Goal: Task Accomplishment & Management: Complete application form

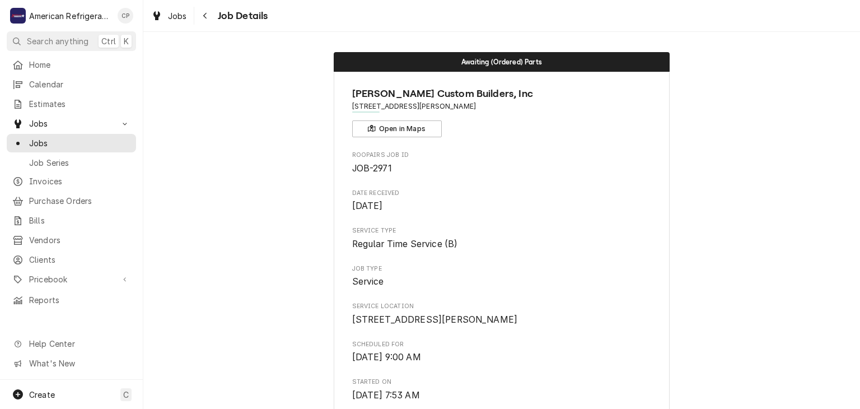
drag, startPoint x: 0, startPoint y: 0, endPoint x: 228, endPoint y: 99, distance: 248.2
click at [101, 137] on span "Jobs" at bounding box center [79, 143] width 101 height 12
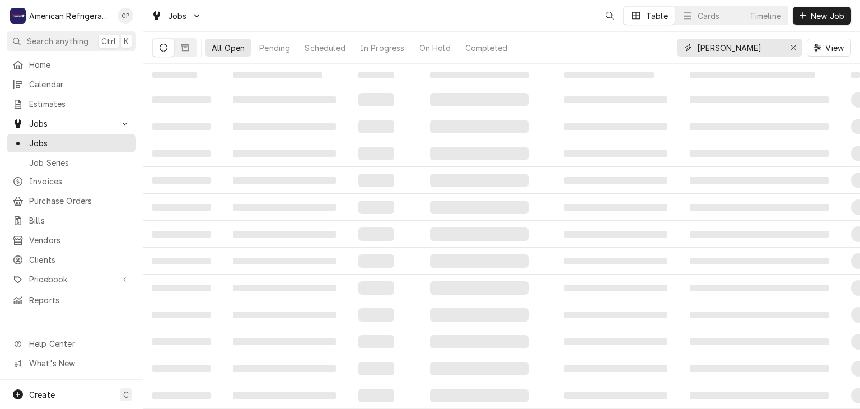
click at [745, 46] on input "nieto" at bounding box center [739, 48] width 84 height 18
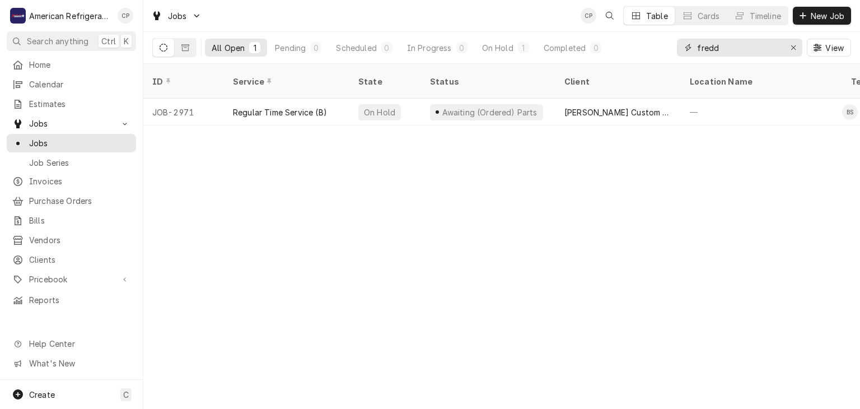
type input "[PERSON_NAME]"
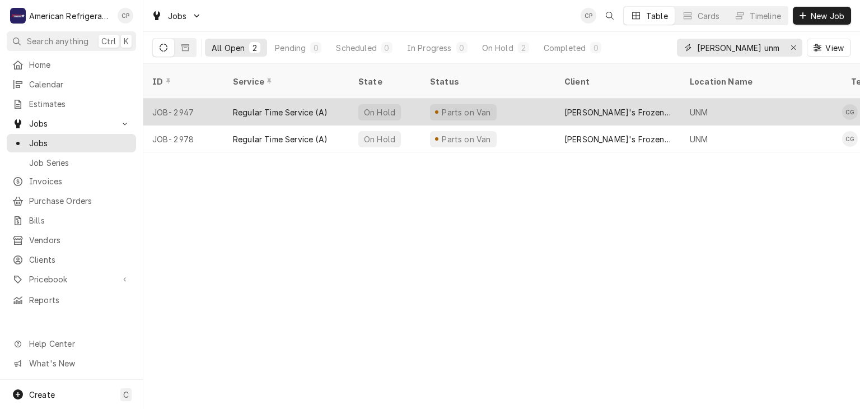
type input "Freddy unm"
click at [298, 106] on div "Regular Time Service (A)" at bounding box center [280, 112] width 95 height 12
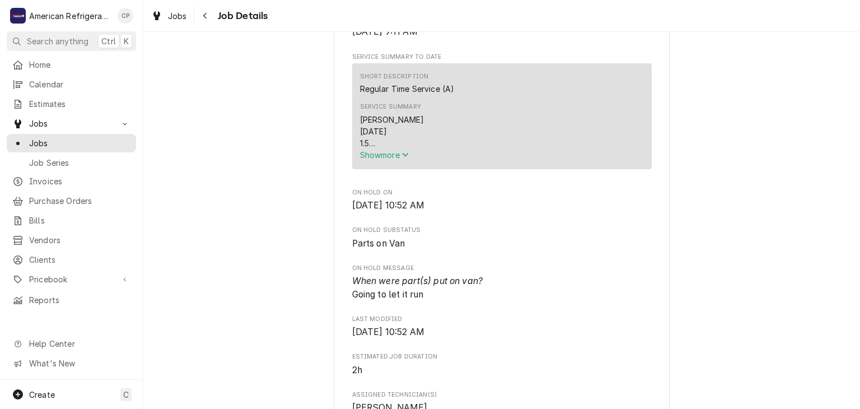
scroll to position [368, 0]
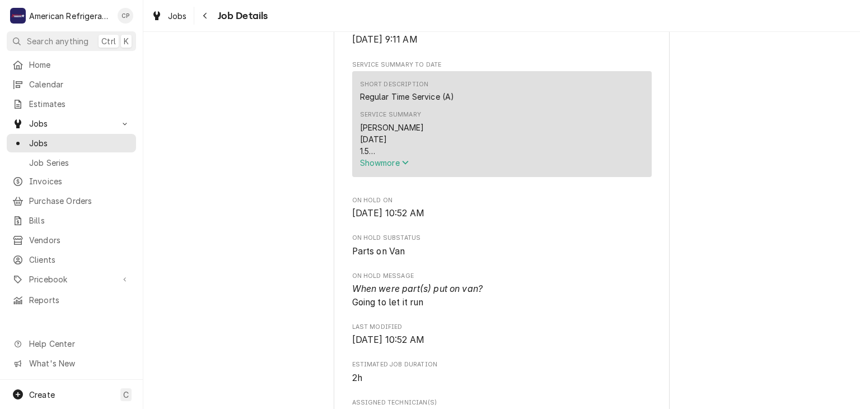
click at [394, 167] on span "Show more" at bounding box center [384, 163] width 49 height 10
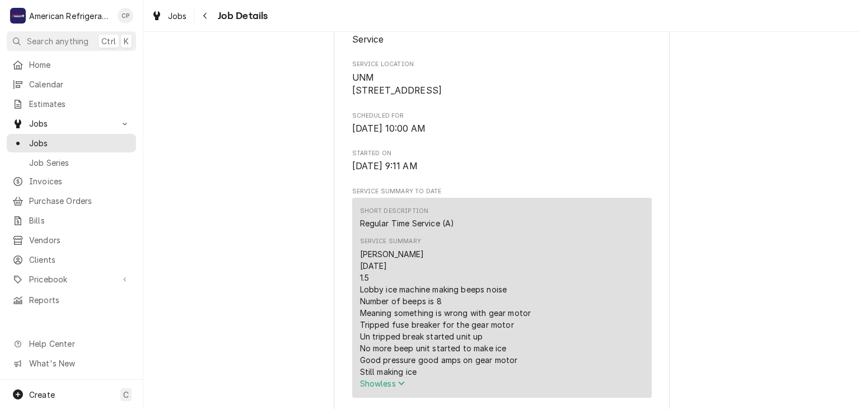
scroll to position [237, 0]
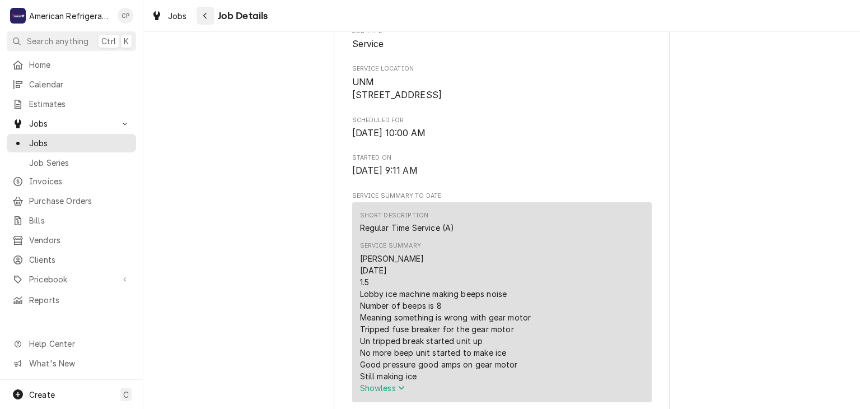
click at [206, 17] on icon "Navigate back" at bounding box center [205, 16] width 5 height 8
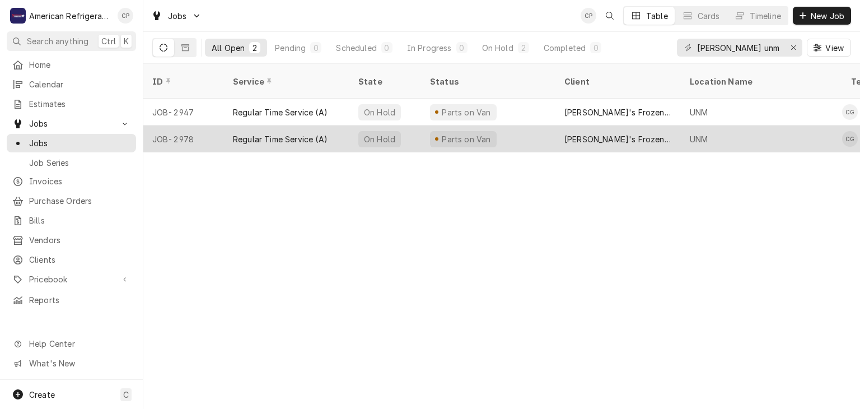
click at [270, 133] on div "Regular Time Service (A)" at bounding box center [280, 139] width 95 height 12
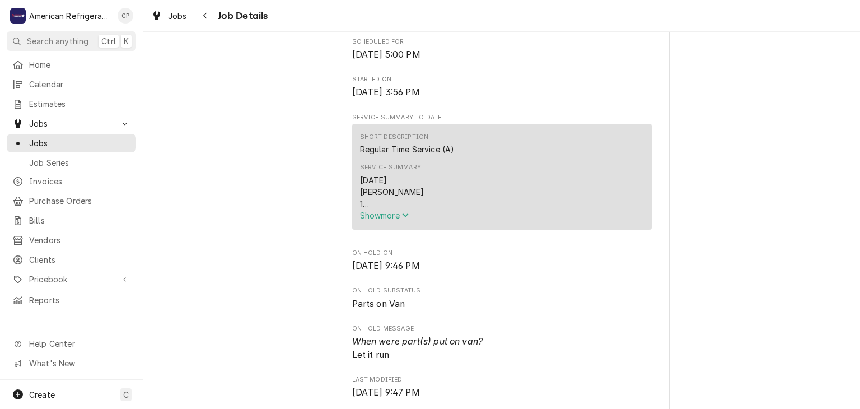
scroll to position [309, 0]
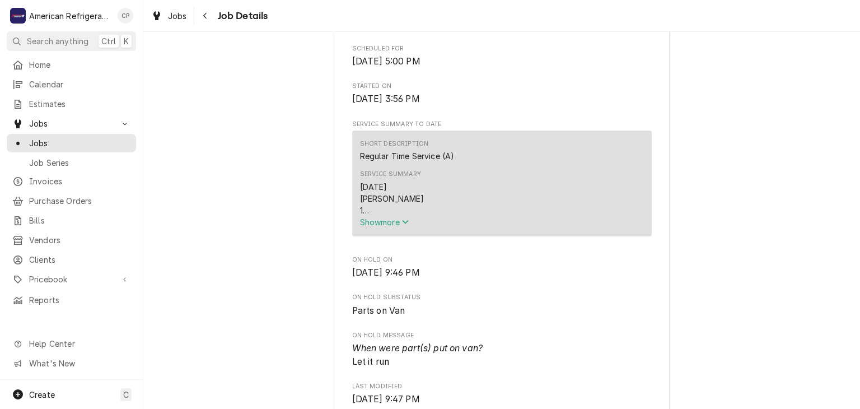
click at [372, 227] on span "Show more" at bounding box center [384, 222] width 49 height 10
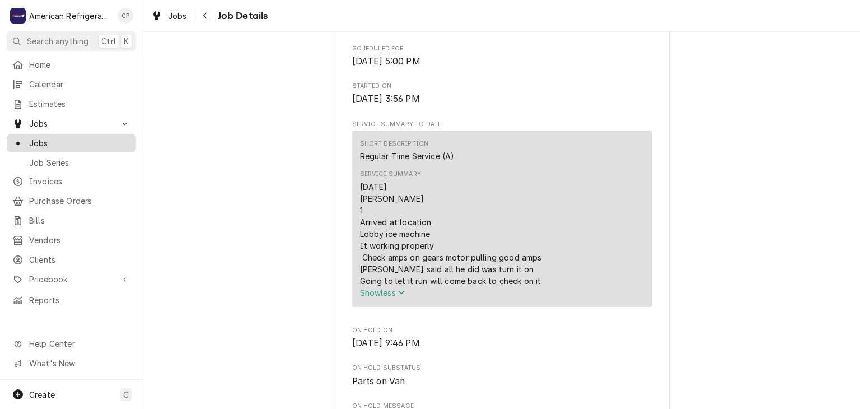
click at [81, 141] on span "Jobs" at bounding box center [79, 143] width 101 height 12
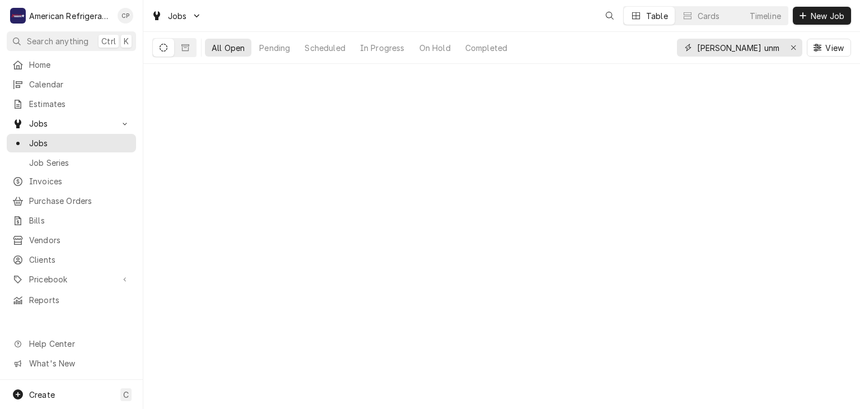
click at [743, 52] on input "[PERSON_NAME] unm" at bounding box center [739, 48] width 84 height 18
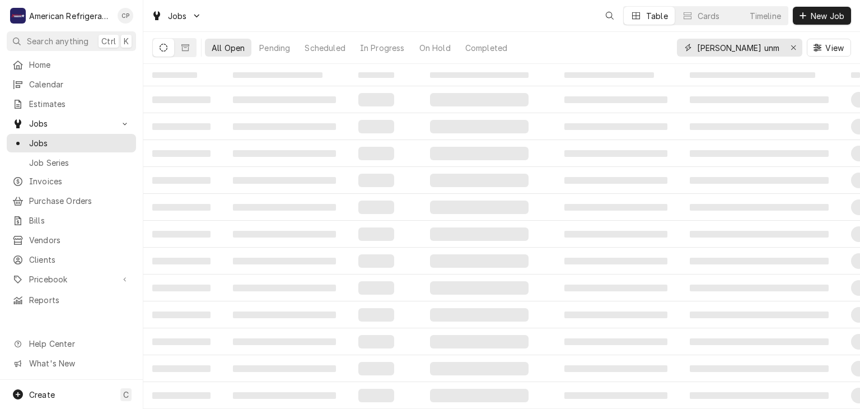
click at [743, 52] on input "[PERSON_NAME] unm" at bounding box center [739, 48] width 84 height 18
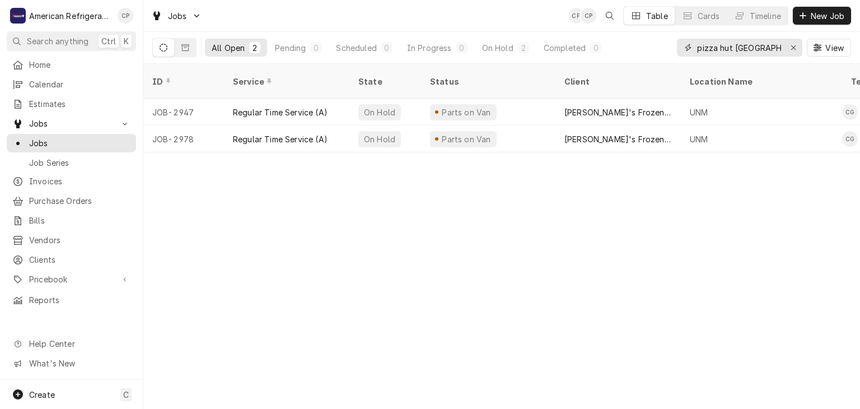
type input "pizza hut Santa fe"
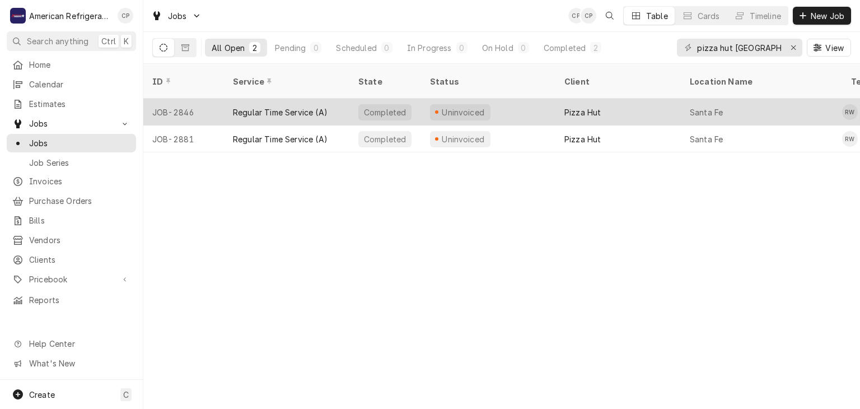
click at [289, 106] on div "Regular Time Service (A)" at bounding box center [280, 112] width 95 height 12
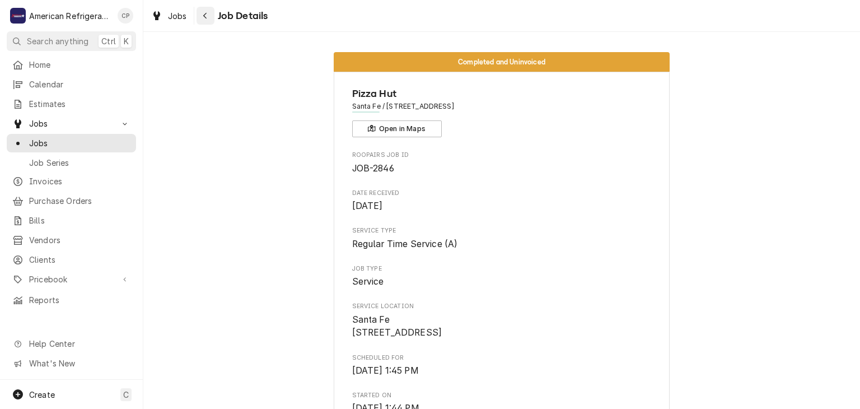
click at [210, 15] on div "Navigate back" at bounding box center [205, 15] width 11 height 11
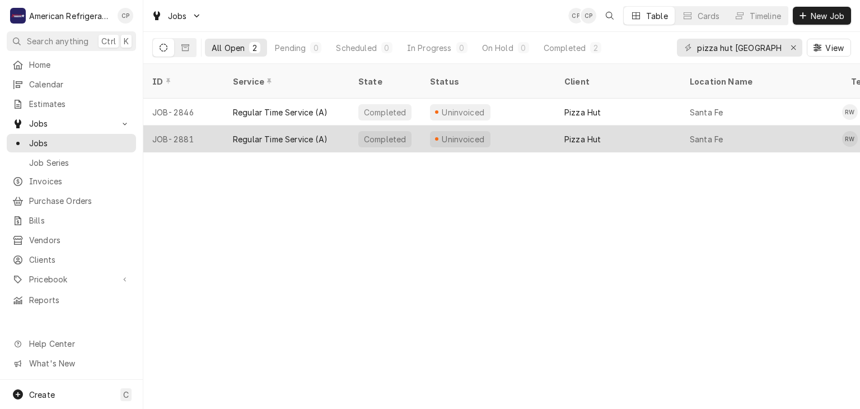
drag, startPoint x: 252, startPoint y: 125, endPoint x: 244, endPoint y: 123, distance: 8.7
click at [251, 133] on div "Regular Time Service (A)" at bounding box center [280, 139] width 95 height 12
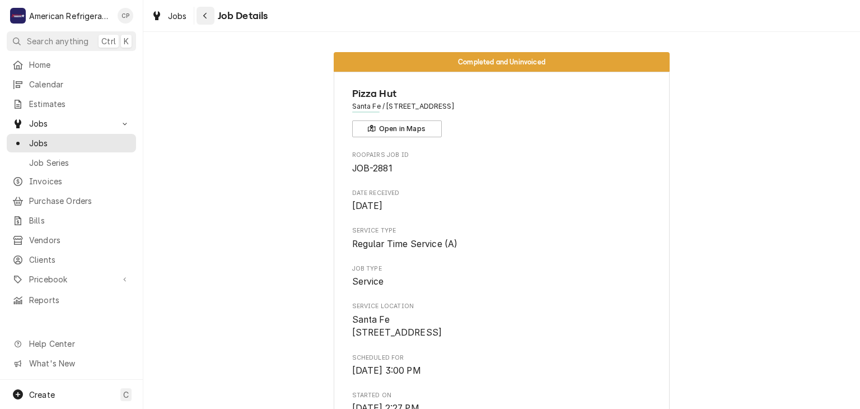
click at [212, 21] on button "Navigate back" at bounding box center [205, 16] width 18 height 18
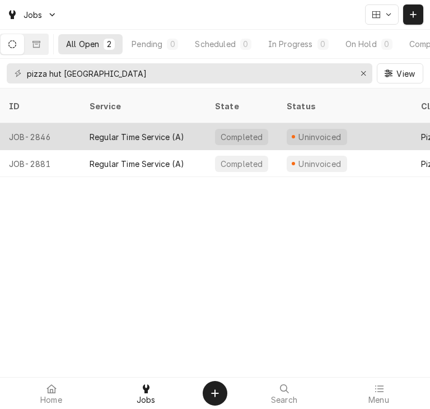
click at [54, 124] on div "JOB-2846" at bounding box center [40, 136] width 81 height 27
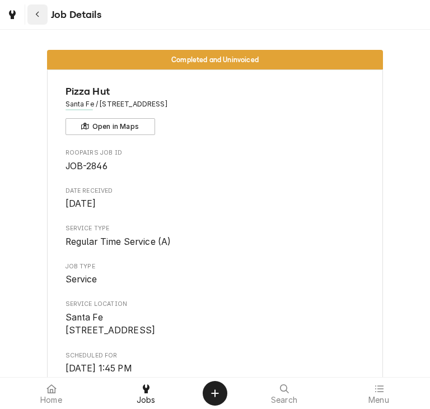
click at [36, 16] on icon "Navigate back" at bounding box center [37, 15] width 5 height 8
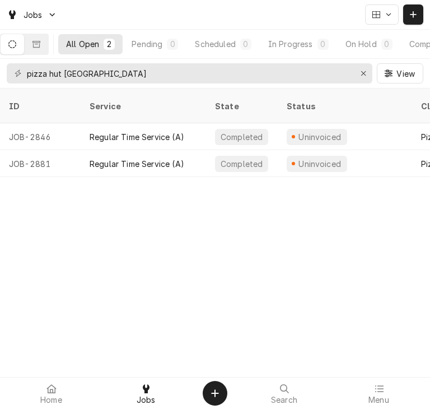
click at [174, 209] on div "ID Service State Status Client Location Name Techs Labels Job Type Priority Dat…" at bounding box center [215, 248] width 430 height 320
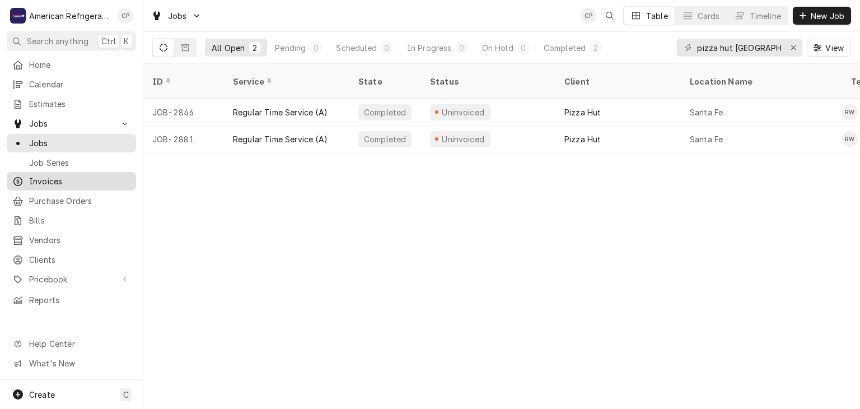
click at [76, 175] on span "Invoices" at bounding box center [79, 181] width 101 height 12
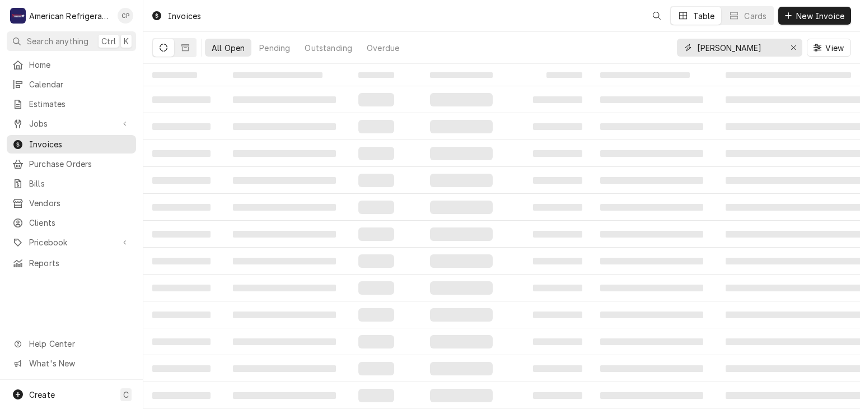
click at [737, 48] on input "Carl unser" at bounding box center [739, 48] width 84 height 18
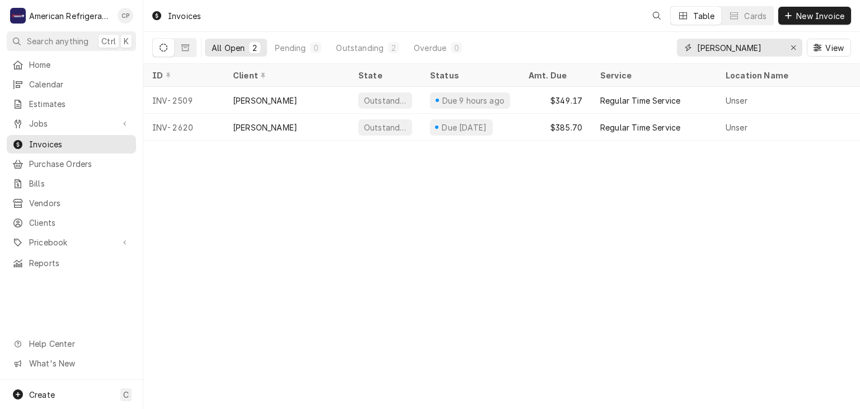
click at [737, 48] on input "Carl unser" at bounding box center [739, 48] width 84 height 18
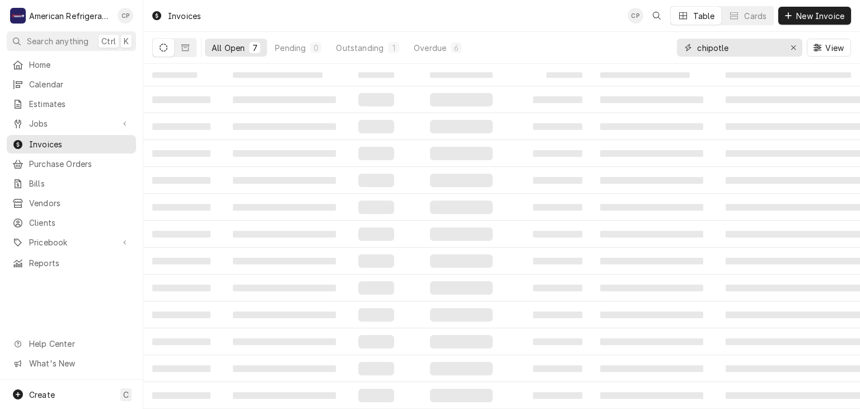
type input "chipotle"
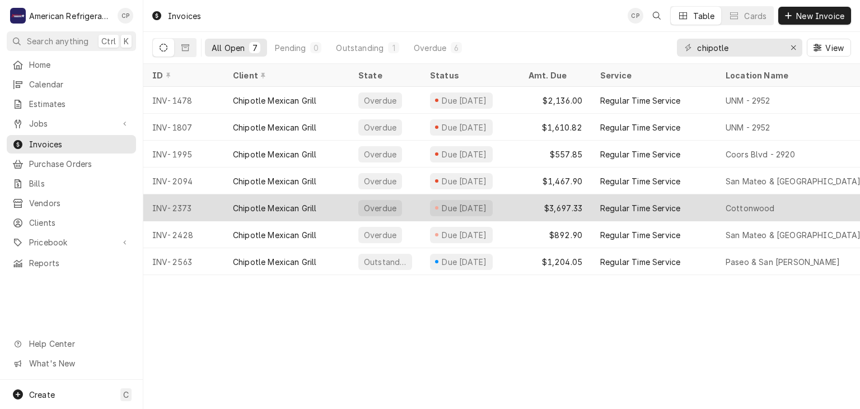
click at [273, 210] on div "Chipotle Mexican Grill" at bounding box center [275, 208] width 84 height 12
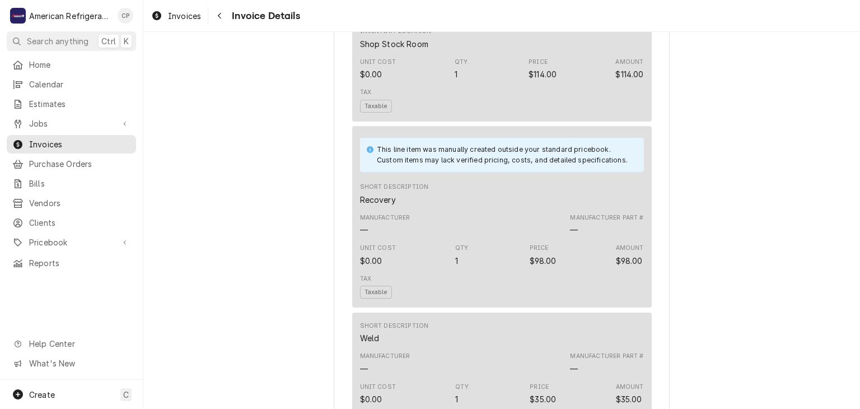
scroll to position [1204, 0]
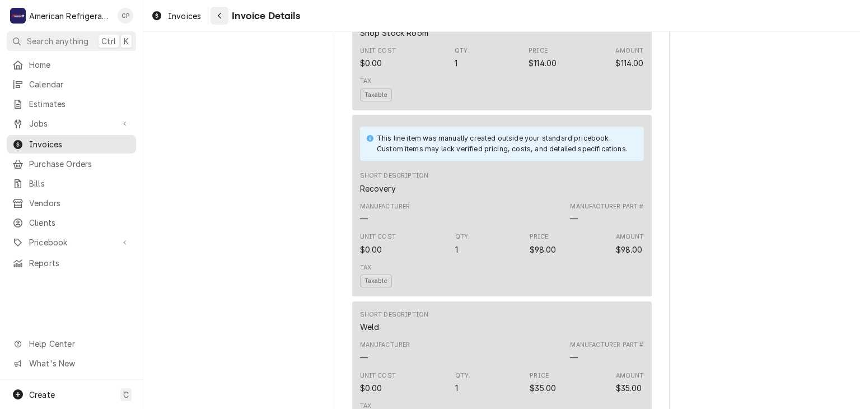
click at [220, 14] on icon "Navigate back" at bounding box center [219, 16] width 3 height 6
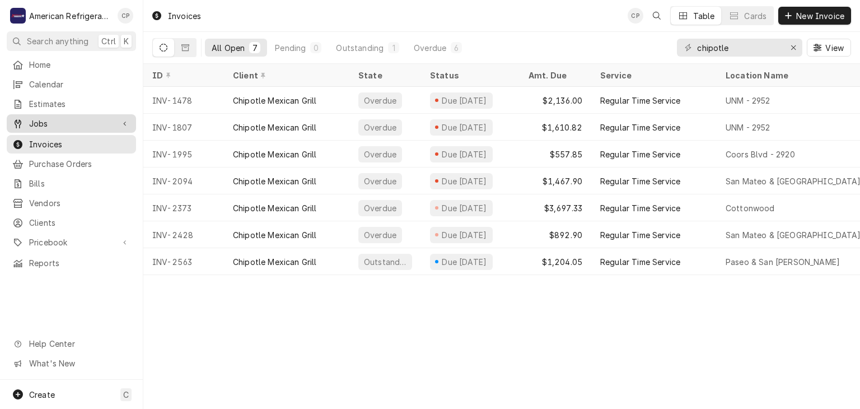
click at [71, 118] on span "Jobs" at bounding box center [71, 124] width 85 height 12
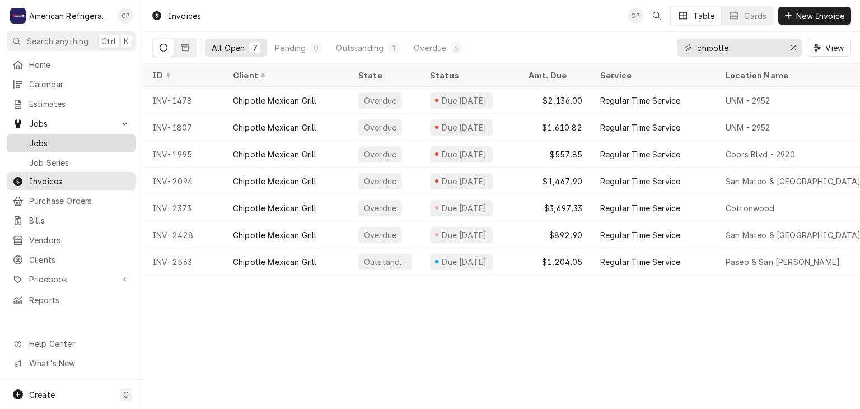
click at [70, 138] on span "Jobs" at bounding box center [79, 143] width 101 height 12
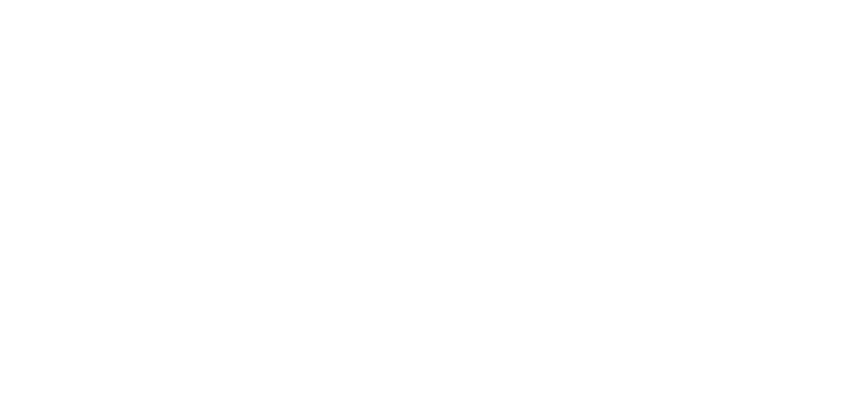
click at [48, 139] on div "Dynamic Content Wrapper" at bounding box center [430, 204] width 860 height 409
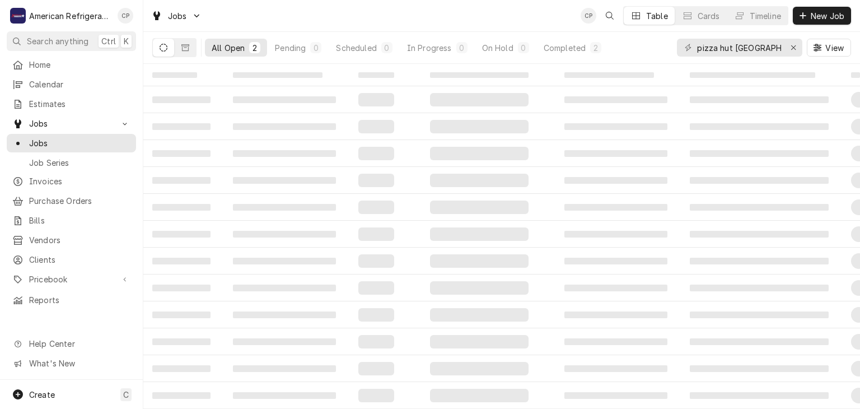
click at [812, 13] on span "New Job" at bounding box center [827, 16] width 38 height 12
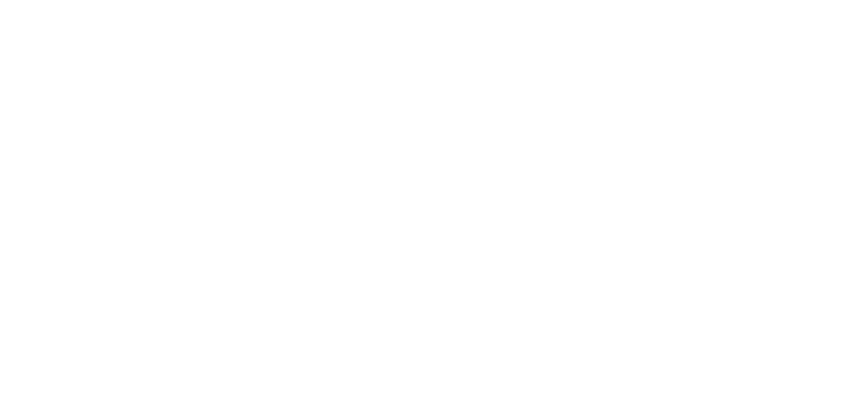
click at [399, 135] on div "Dynamic Content Wrapper" at bounding box center [430, 204] width 860 height 409
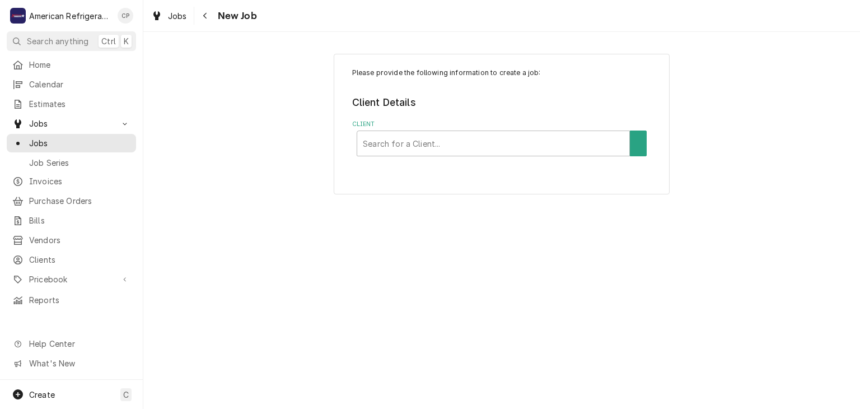
click at [399, 135] on div "Client" at bounding box center [493, 143] width 261 height 20
type input "[PERSON_NAME]"
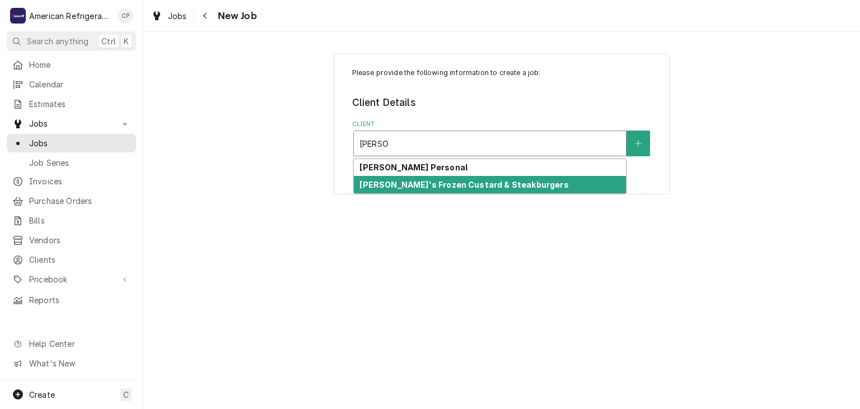
click at [399, 180] on strong "[PERSON_NAME]'s Frozen Custard & Steakburgers" at bounding box center [463, 185] width 209 height 10
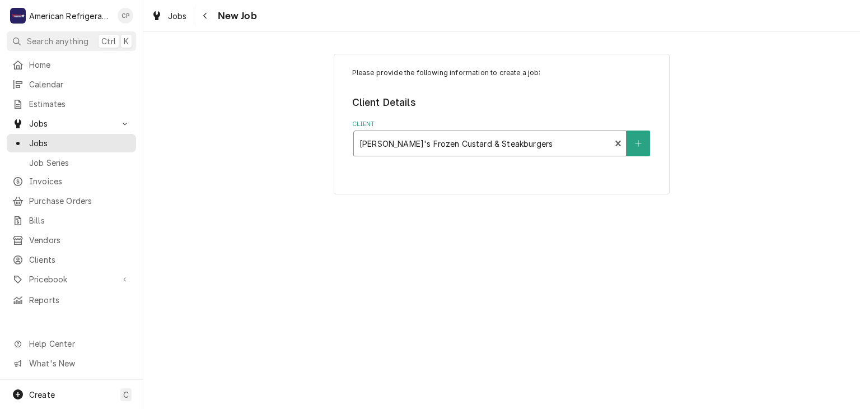
click at [399, 180] on div "Please provide the following information to create a job: Client Details Client…" at bounding box center [502, 124] width 336 height 141
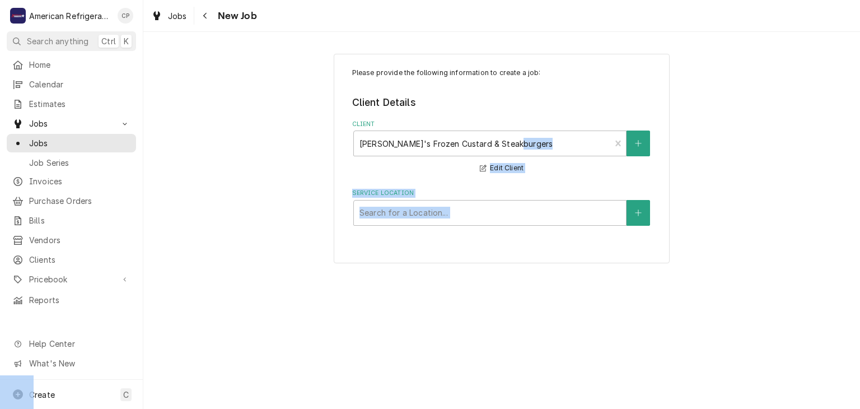
click at [399, 180] on fieldset "Client Details Client [PERSON_NAME]'s Frozen Custard & Steakburgers Edit Client…" at bounding box center [501, 160] width 299 height 130
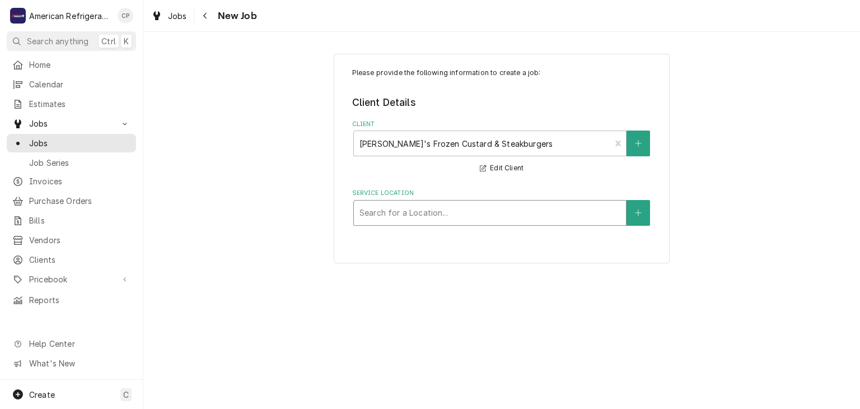
click at [394, 218] on div "Service Location" at bounding box center [489, 213] width 261 height 20
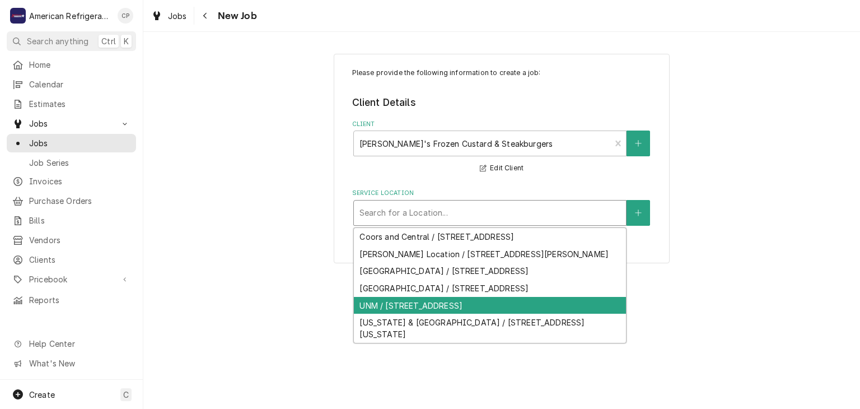
click at [389, 306] on div "UNM / [STREET_ADDRESS]" at bounding box center [490, 305] width 272 height 17
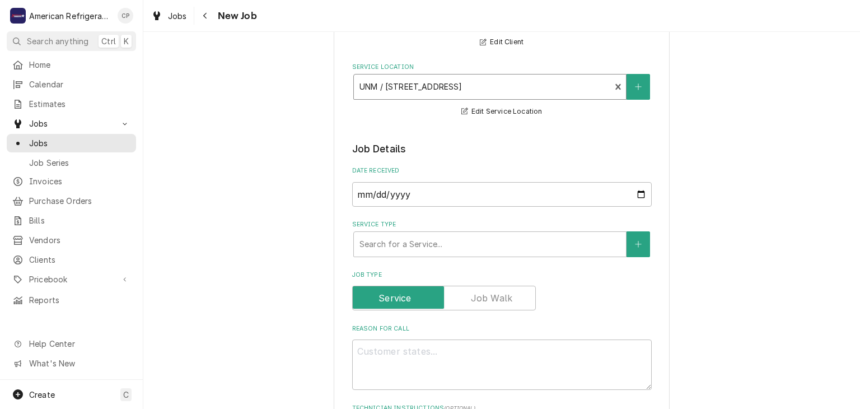
scroll to position [134, 0]
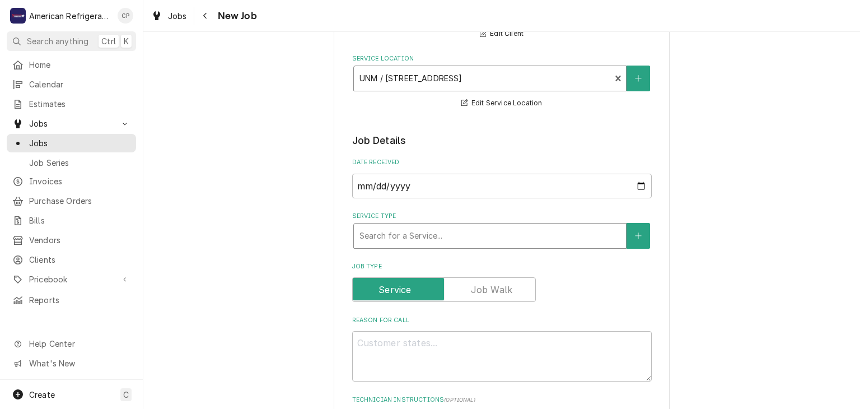
click at [408, 237] on div "Service Type" at bounding box center [489, 236] width 261 height 20
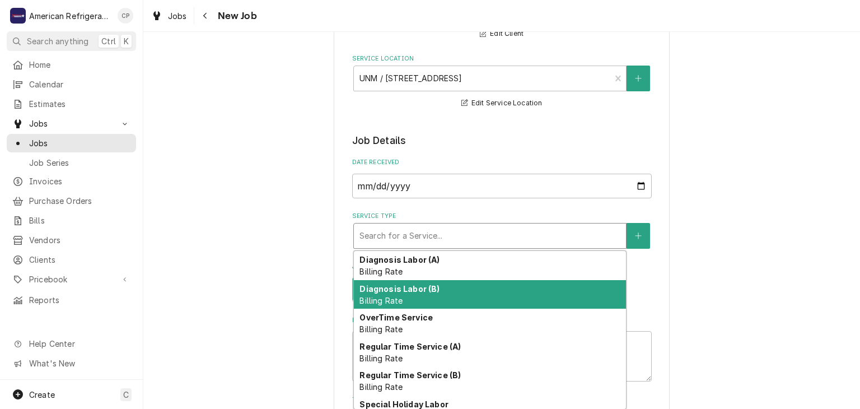
scroll to position [16, 0]
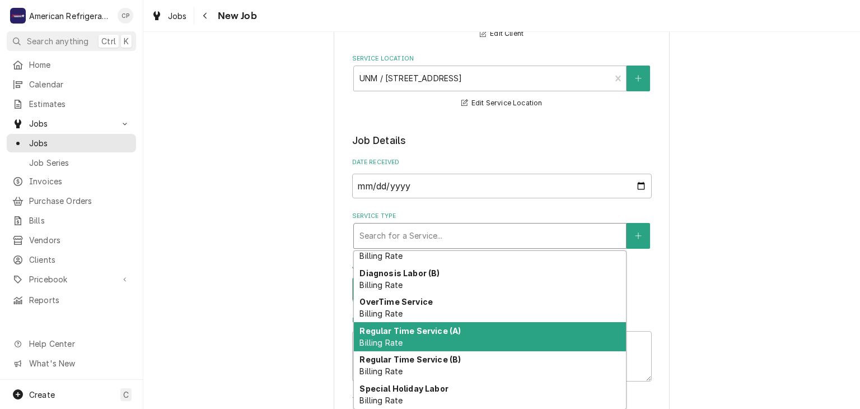
click at [408, 332] on strong "Regular Time Service (A)" at bounding box center [409, 331] width 101 height 10
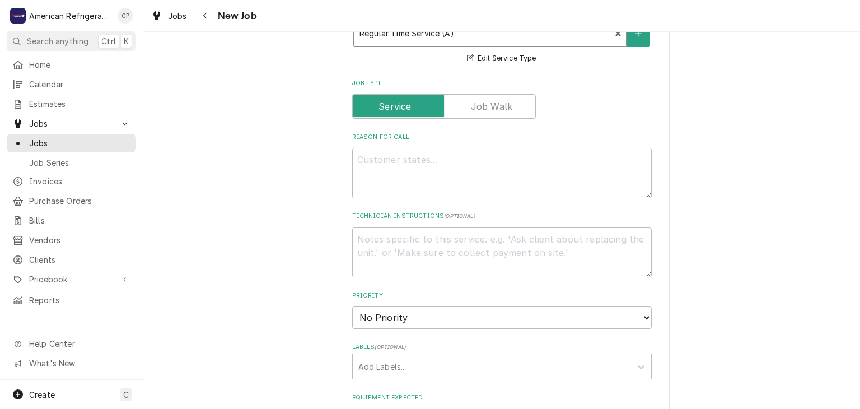
scroll to position [387, 0]
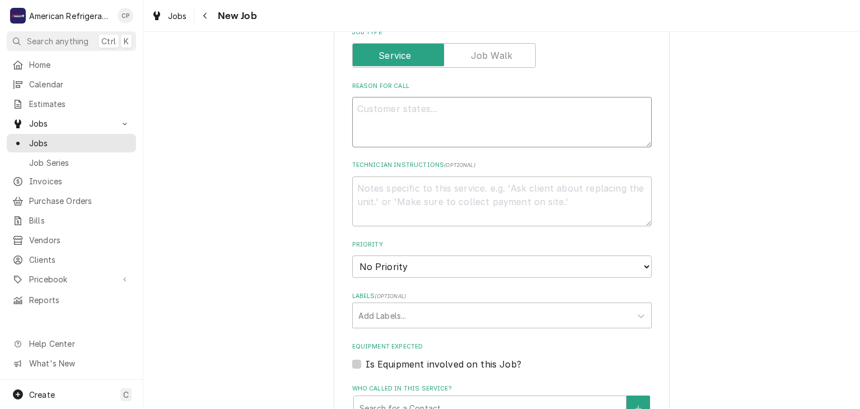
click at [414, 128] on textarea "Reason For Call" at bounding box center [501, 122] width 299 height 50
type textarea "x"
type textarea "WO"
type textarea "x"
type textarea "WO#"
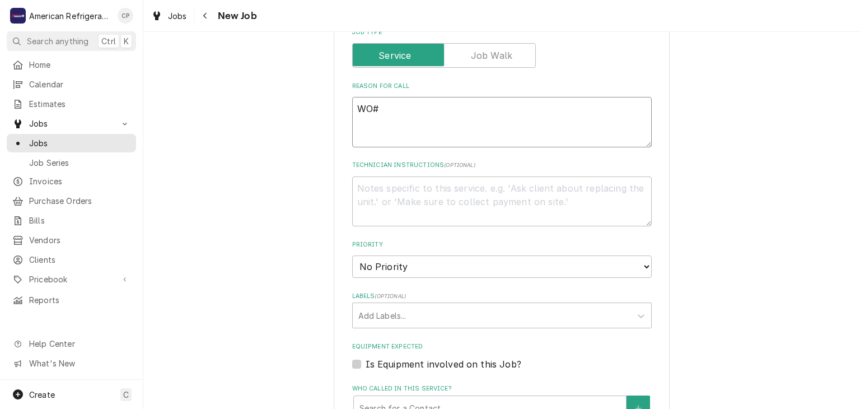
type textarea "x"
type textarea "WO#"
type textarea "x"
type textarea "WO# 4"
type textarea "x"
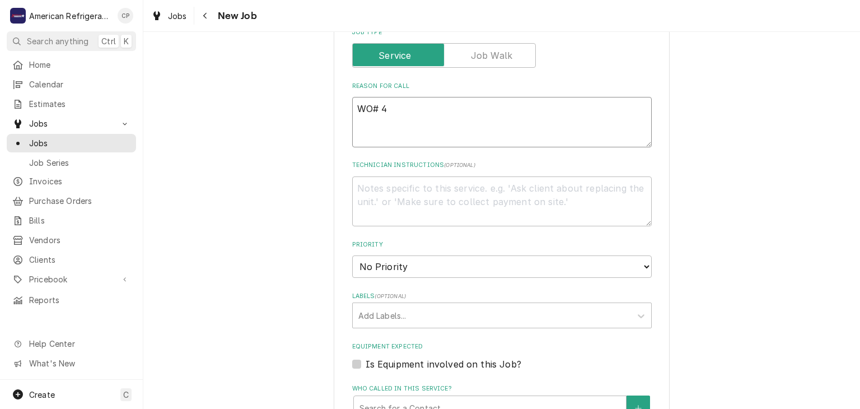
type textarea "WO# 41"
type textarea "x"
type textarea "WO# 412"
type textarea "x"
type textarea "WO# 4122"
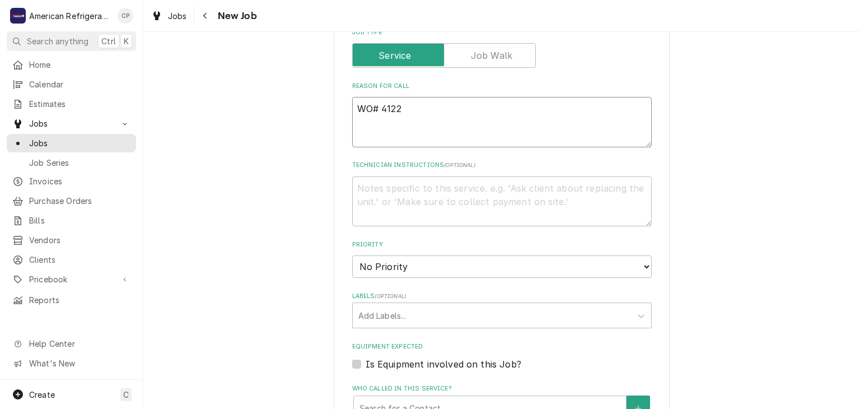
type textarea "x"
type textarea "WO# 41226"
type textarea "x"
type textarea "WO# 412268"
type textarea "x"
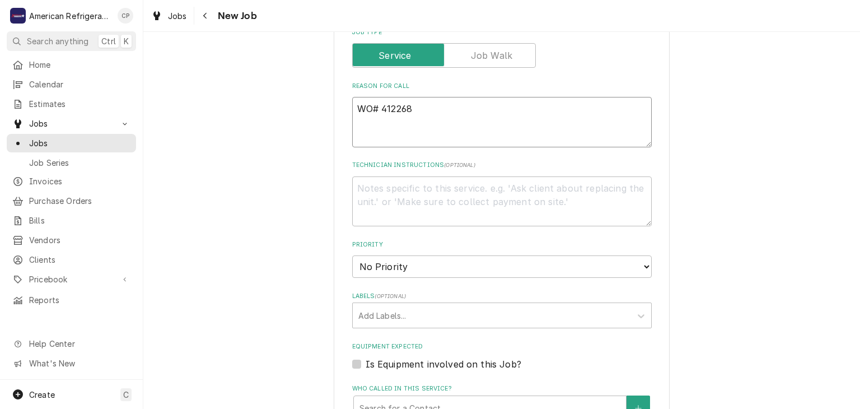
type textarea "WO# 412268"
type textarea "x"
type textarea "WO# 412268 N"
type textarea "x"
type textarea "WO# 412268 NT"
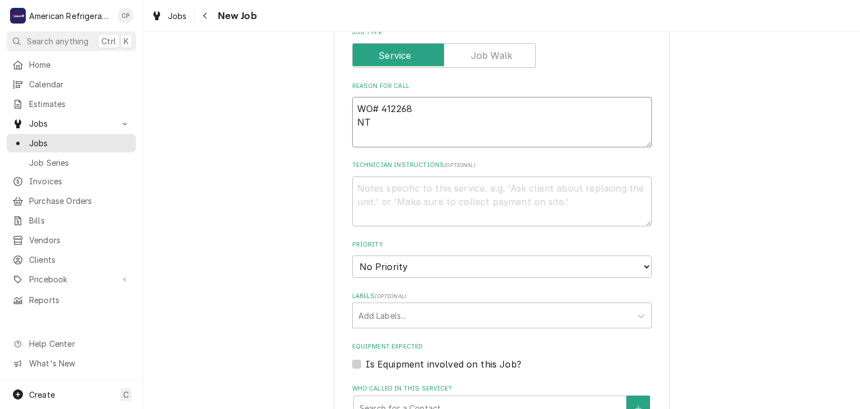
type textarea "x"
type textarea "WO# 412268 NTE"
type textarea "x"
type textarea "WO# 412268 NTE $"
type textarea "x"
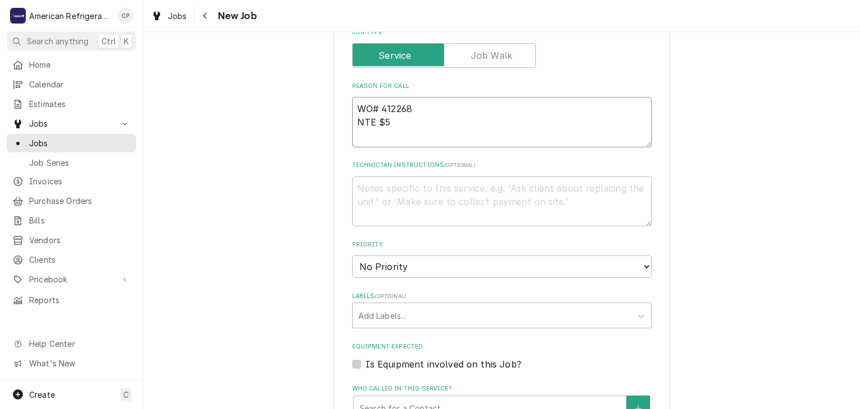
type textarea "WO# 412268 NTE $50"
type textarea "x"
type textarea "WO# 412268 NTE $500"
type textarea "x"
type textarea "WO# 412268 NTE $500"
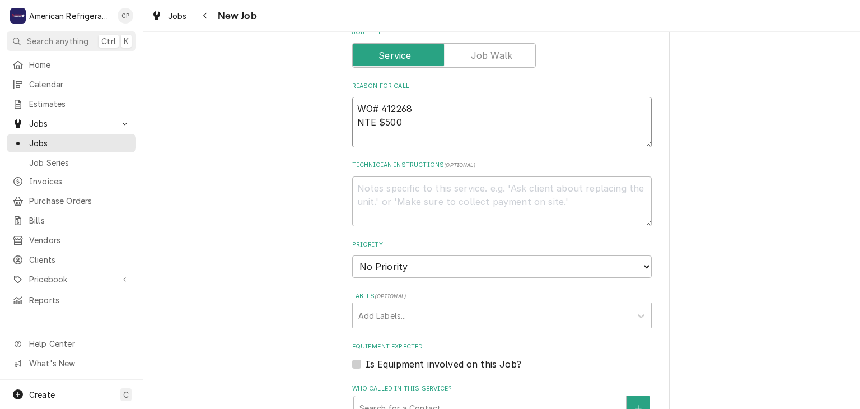
type textarea "x"
type textarea "WO# 412268 NTE $500 L"
type textarea "x"
type textarea "WO# 412268 NTE $500 Lo"
type textarea "x"
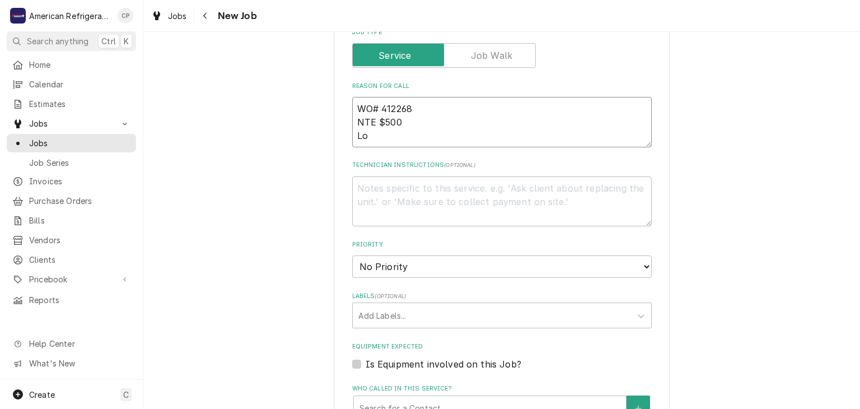
type textarea "WO# 412268 NTE $500 Lob"
type textarea "x"
type textarea "WO# 412268 NTE $500 Lobby"
type textarea "x"
type textarea "WO# 412268 NTE $500 Lobby I"
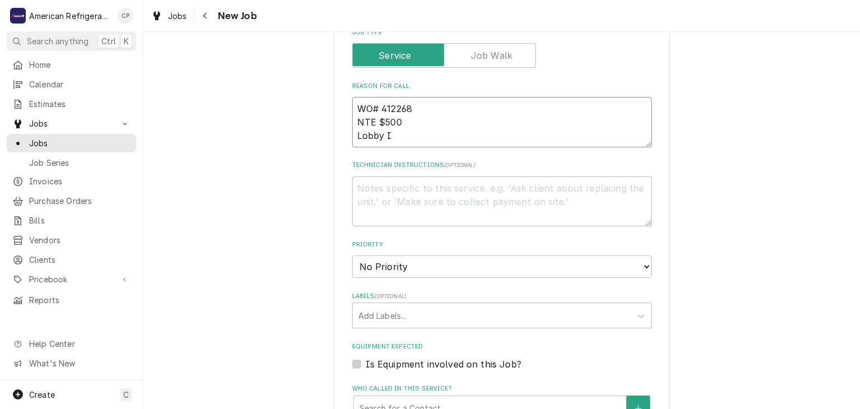
type textarea "x"
type textarea "WO# 412268 NTE $500 Lobby Ic"
type textarea "x"
type textarea "WO# 412268 NTE $500 Lobby Ice"
type textarea "x"
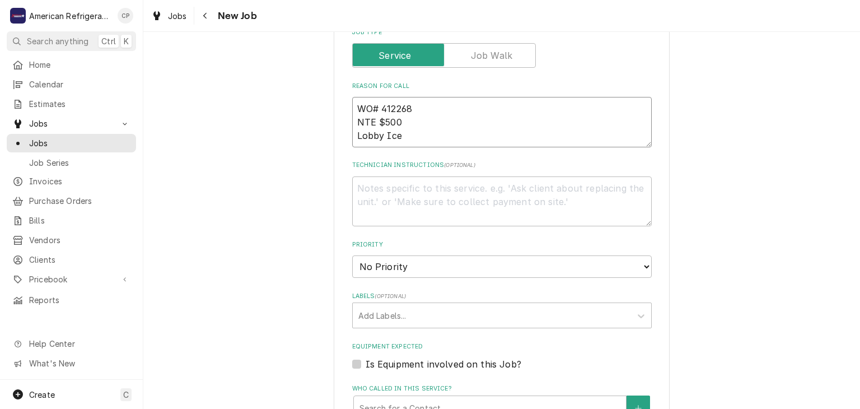
type textarea "WO# 412268 NTE $500 Lobby Ice"
type textarea "x"
type textarea "WO# 412268 NTE $500 Lobby Ice M"
type textarea "x"
type textarea "WO# 412268 NTE $500 Lobby Ice Mak"
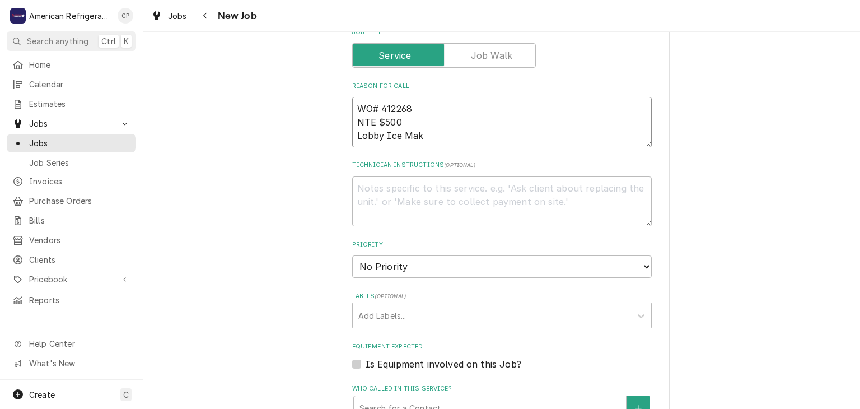
type textarea "x"
type textarea "WO# 412268 NTE $500 Lobby Ice Make"
type textarea "x"
type textarea "WO# 412268 NTE $500 Lobby Ice Maker"
type textarea "x"
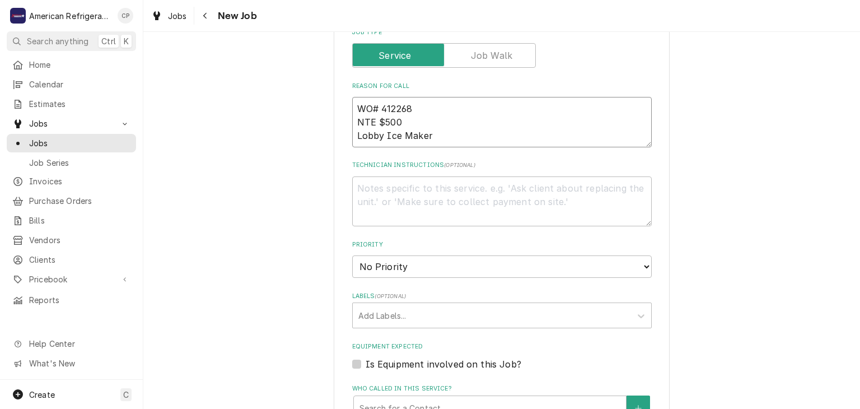
type textarea "WO# 412268 NTE $500 Lobby Ice Maker"
type textarea "x"
type textarea "WO# 412268 NTE $500 Lobby Ice Maker h"
type textarea "x"
type textarea "WO# 412268 NTE $500 Lobby Ice Maker ha"
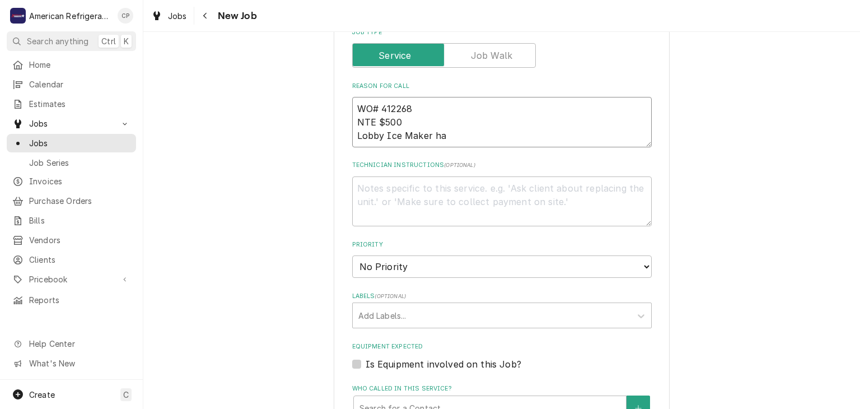
type textarea "x"
type textarea "WO# 412268 NTE $500 Lobby Ice Maker has"
type textarea "x"
type textarea "WO# 412268 NTE $500 Lobby Ice Maker has 8"
type textarea "x"
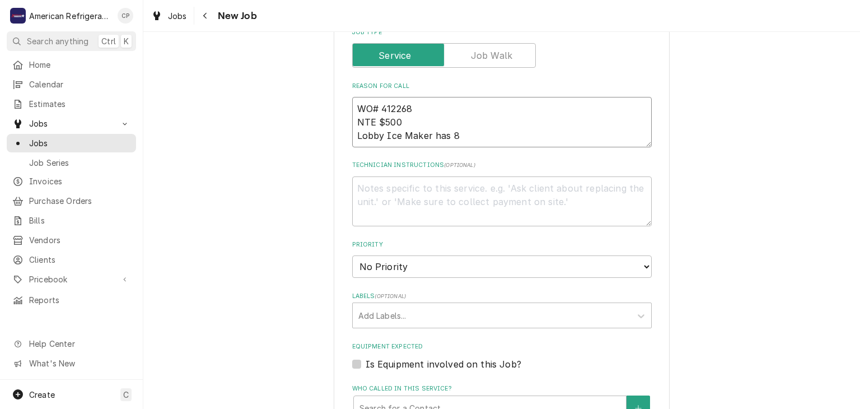
type textarea "WO# 412268 NTE $500 Lobby Ice Maker has 8 b"
type textarea "x"
type textarea "WO# 412268 NTE $500 Lobby Ice Maker has 8 be"
type textarea "x"
type textarea "WO# 412268 NTE $500 Lobby Ice Maker has 8 beep"
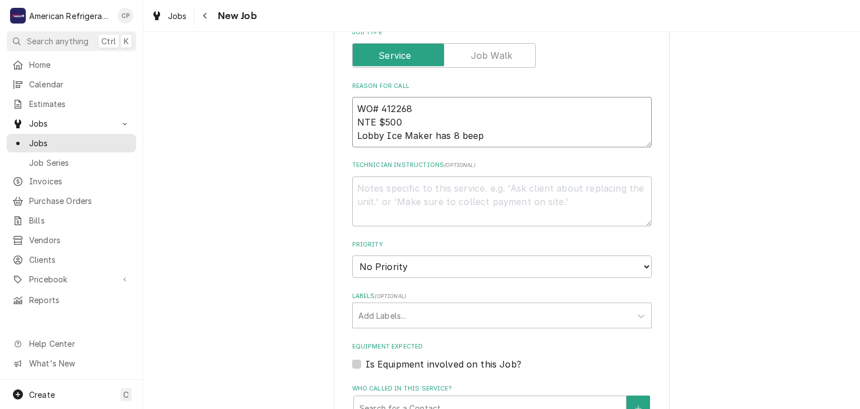
type textarea "x"
type textarea "WO# 412268 NTE $500 Lobby Ice Maker has 8 beep"
type textarea "x"
type textarea "WO# 412268 NTE $500 Lobby Ice Maker has 8 beep e"
type textarea "x"
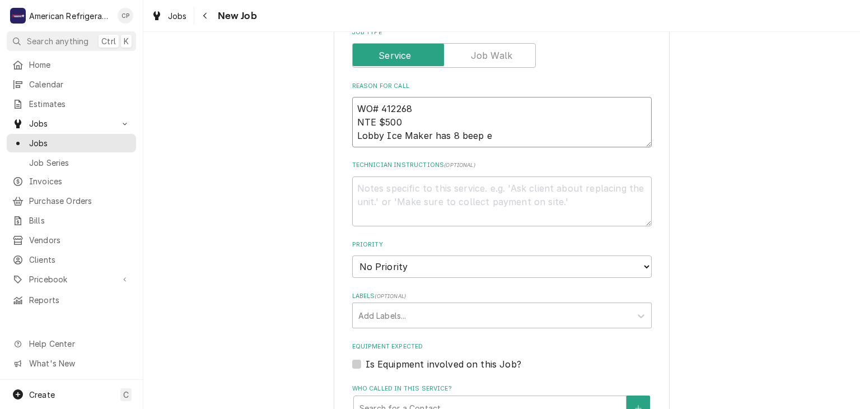
type textarea "WO# 412268 NTE $500 Lobby Ice Maker has 8 beep er"
type textarea "x"
type textarea "WO# 412268 NTE $500 Lobby Ice Maker has 8 beep erro"
type textarea "x"
type textarea "WO# 412268 NTE $500 Lobby Ice Maker has 8 beep error"
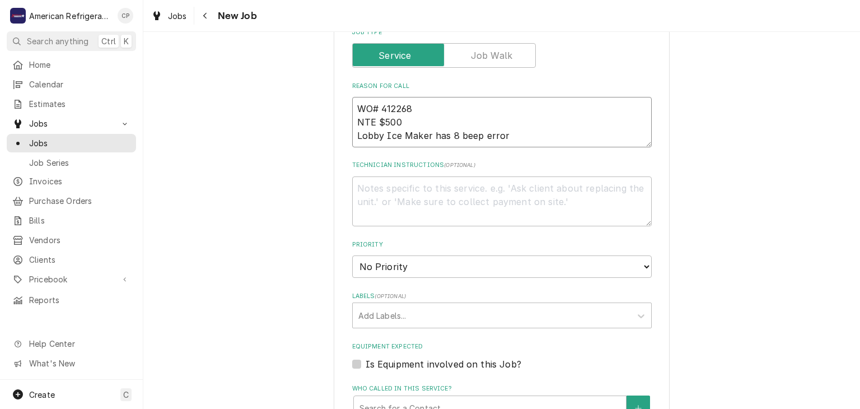
type textarea "x"
type textarea "WO# 412268 NTE $500 Lobby Ice Maker has 8 beep error"
type textarea "x"
type textarea "Di"
type textarea "x"
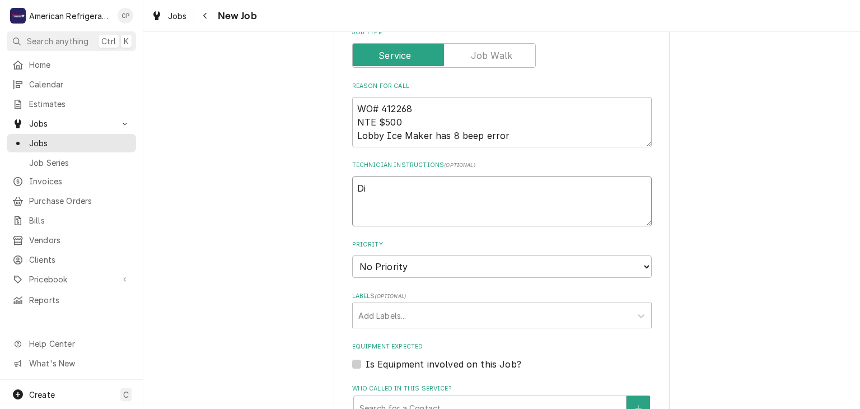
type textarea "Dia"
type textarea "x"
type textarea "Diagn"
type textarea "x"
type textarea "Diagno"
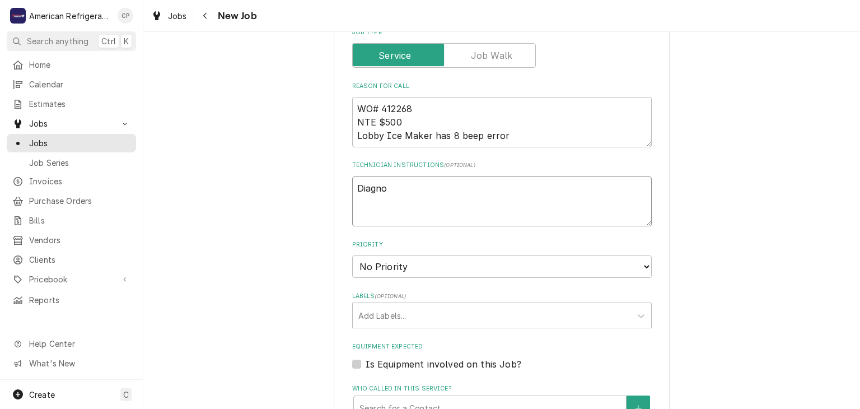
type textarea "x"
type textarea "Diagnos"
type textarea "x"
type textarea "Diagnose"
type textarea "x"
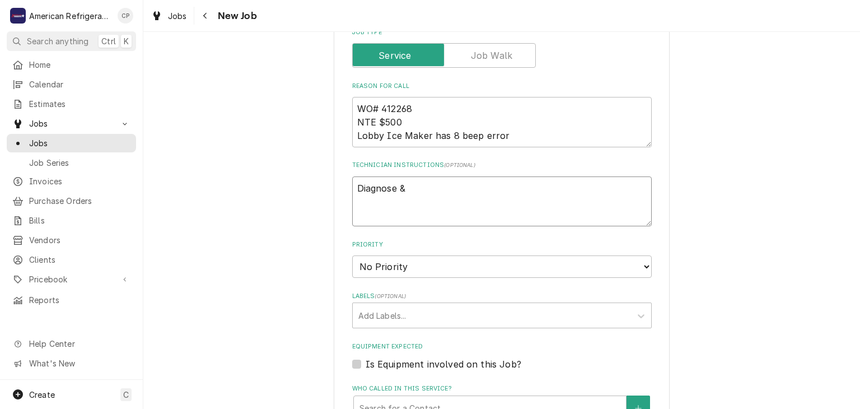
type textarea "Diagnose &"
type textarea "x"
type textarea "Diagnose & ca"
type textarea "x"
type textarea "Diagnose & cal"
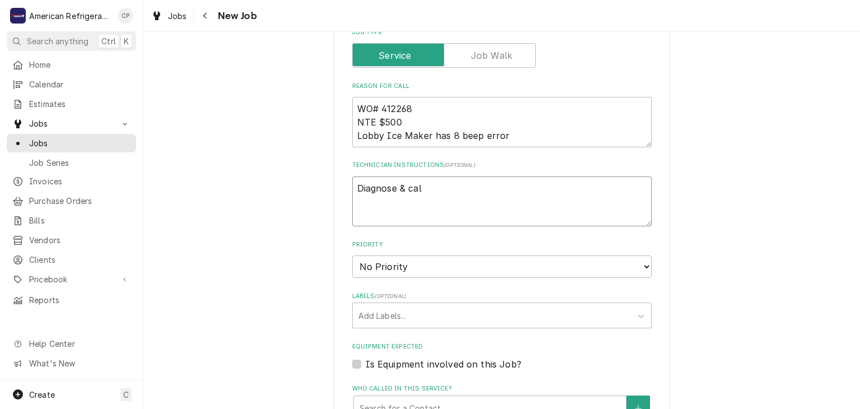
type textarea "x"
type textarea "Diagnose & call"
type textarea "x"
type textarea "Diagnose & call"
type textarea "x"
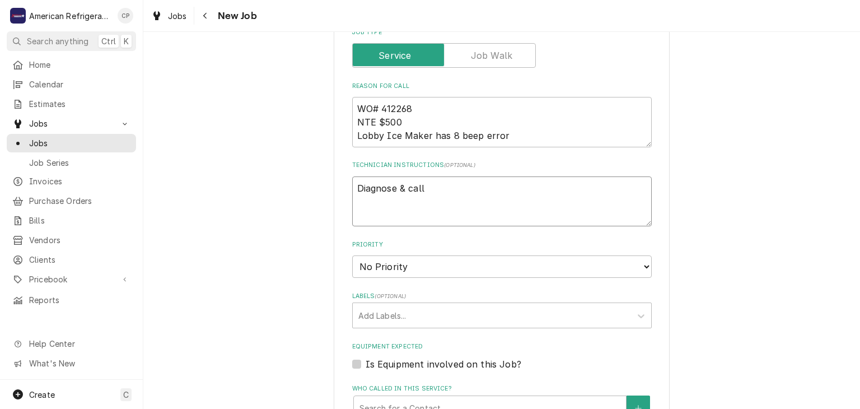
type textarea "Diagnose & call g"
type textarea "x"
type textarea "Diagnose & call gl"
type textarea "x"
type textarea "Diagnose & call [PERSON_NAME]"
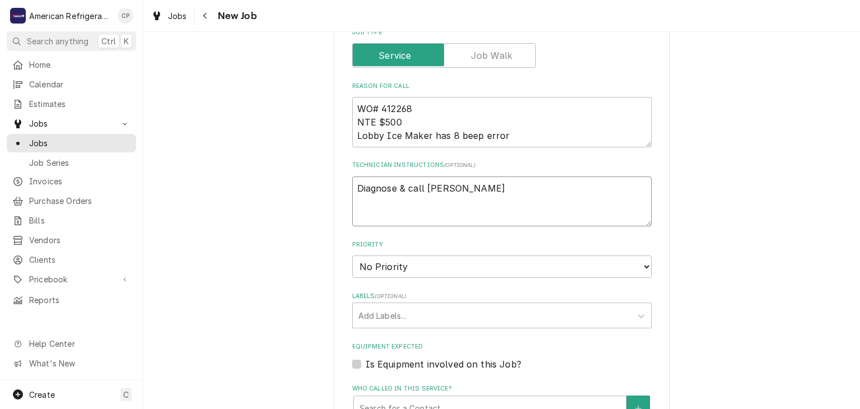
type textarea "x"
type textarea "Diagnose & call [PERSON_NAME]"
type textarea "x"
type textarea "Diagnose & call [PERSON_NAME]"
click at [399, 106] on textarea "WO# 412268 NTE $500 Lobby Ice Maker has 8 beep error" at bounding box center [501, 122] width 299 height 50
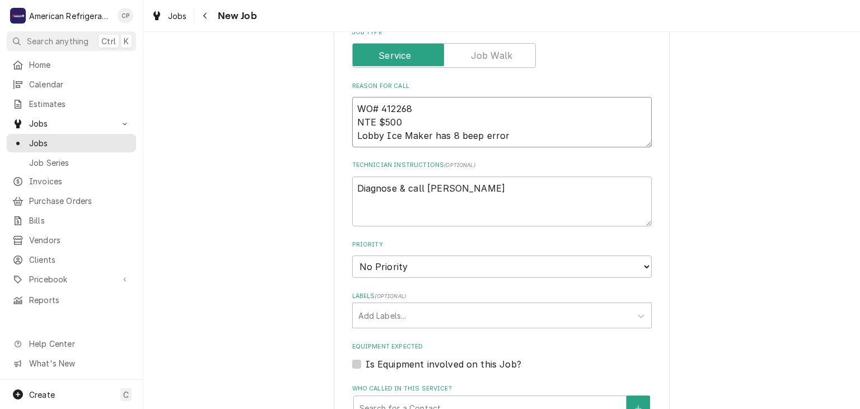
click at [399, 106] on textarea "WO# 412268 NTE $500 Lobby Ice Maker has 8 beep error" at bounding box center [501, 122] width 299 height 50
